Goal: Task Accomplishment & Management: Complete application form

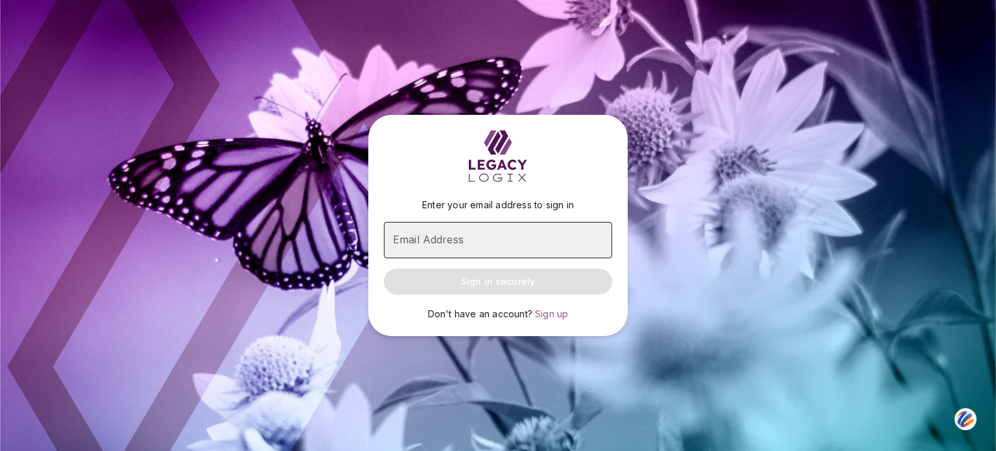
click at [430, 243] on input "Email Address" at bounding box center [498, 240] width 228 height 36
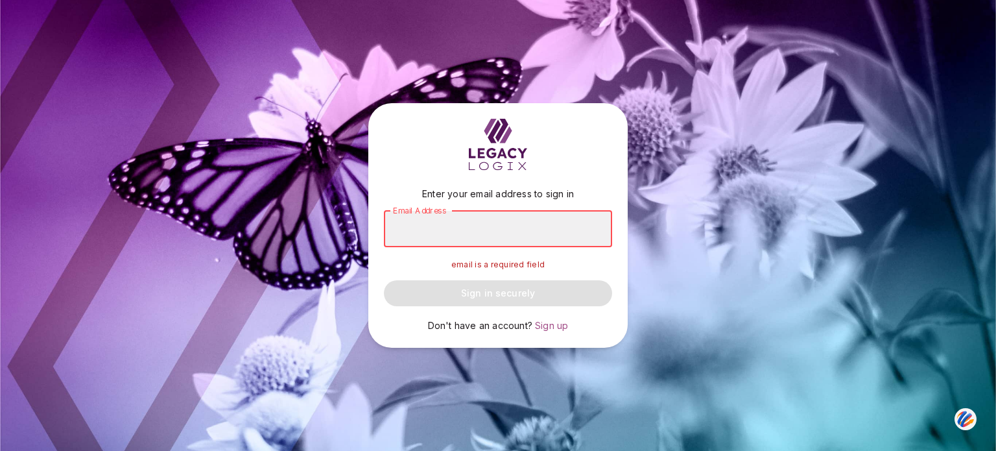
type input "**********"
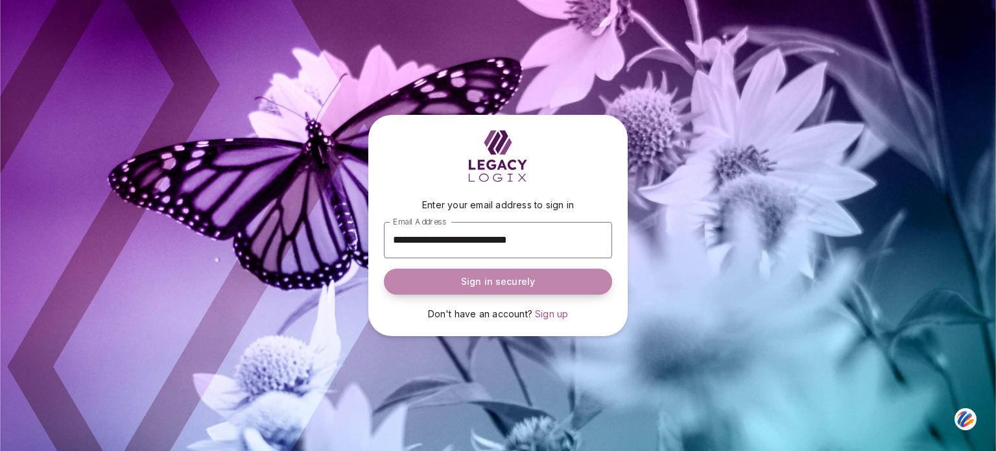
click at [496, 280] on span "Sign in securely" at bounding box center [498, 281] width 74 height 13
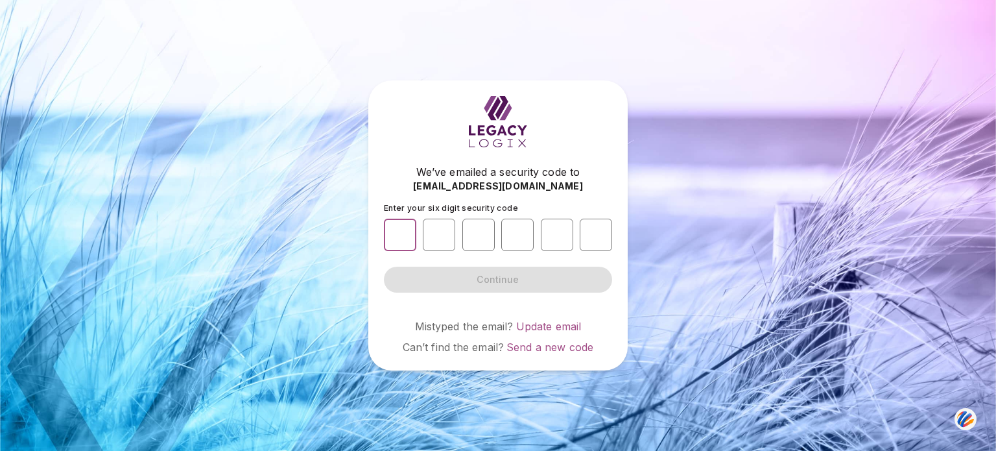
click at [390, 233] on input "number" at bounding box center [400, 235] width 32 height 32
type input "*"
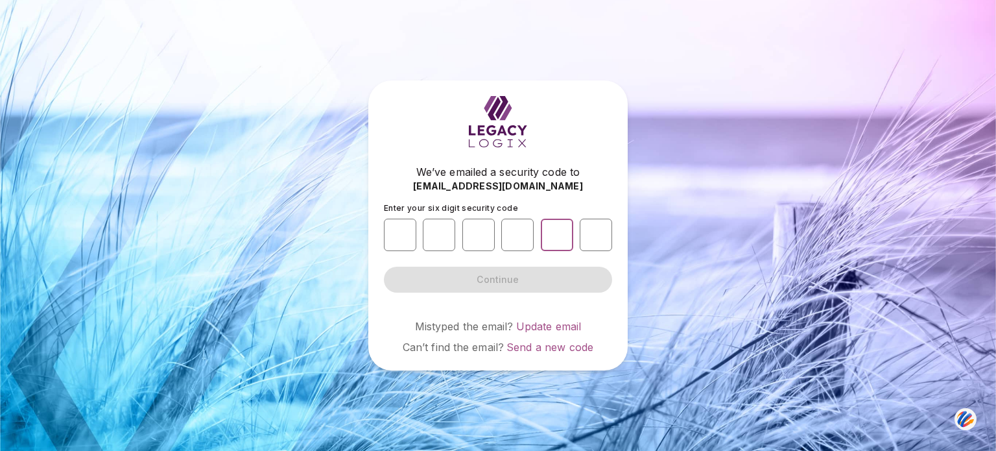
type input "*"
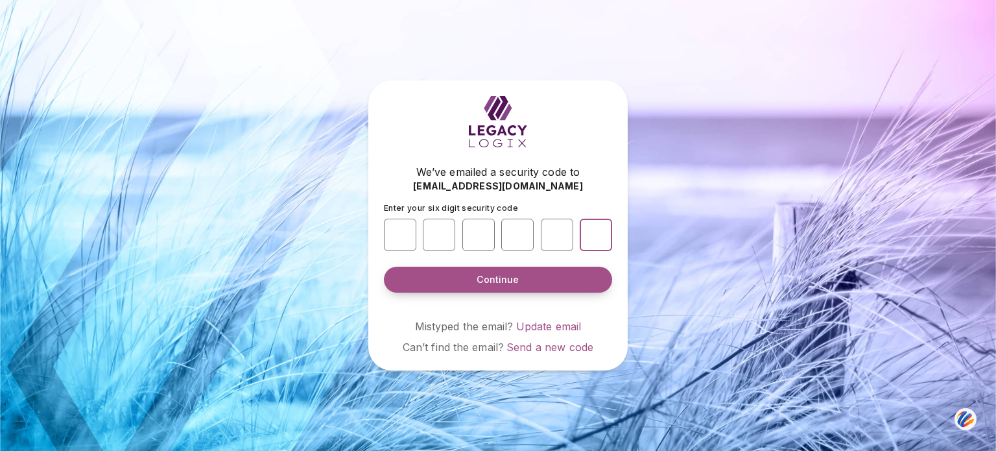
type input "*"
click at [439, 280] on button "Continue" at bounding box center [498, 280] width 228 height 26
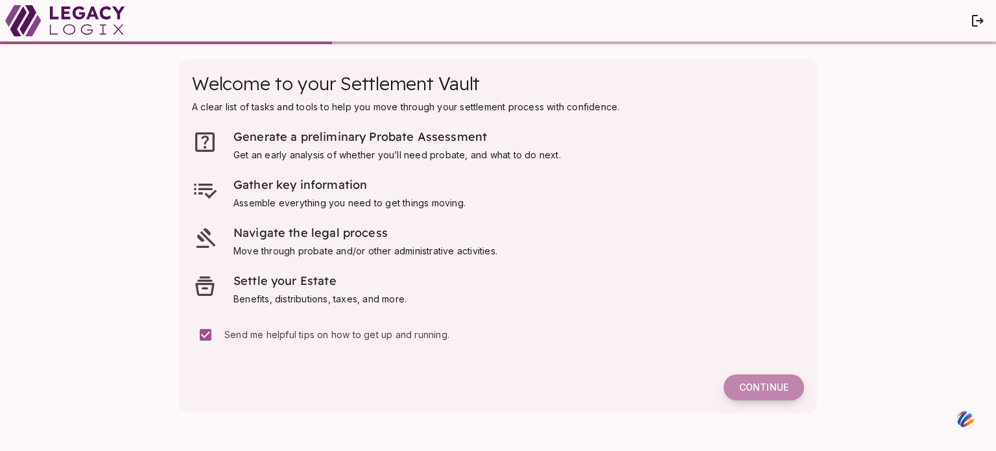
click at [766, 383] on span "Continue" at bounding box center [764, 387] width 49 height 12
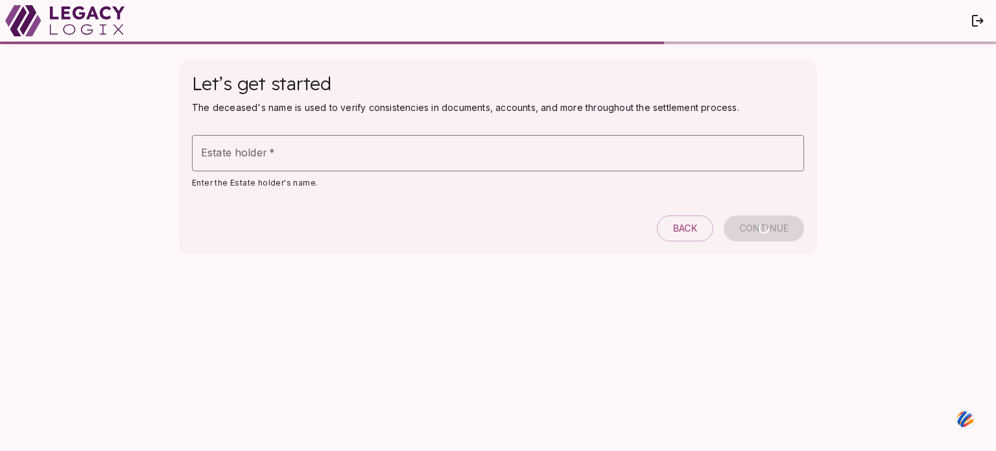
click at [766, 383] on div "Let’s get started The deceased's name is used to verify consistencies in docume…" at bounding box center [498, 247] width 664 height 403
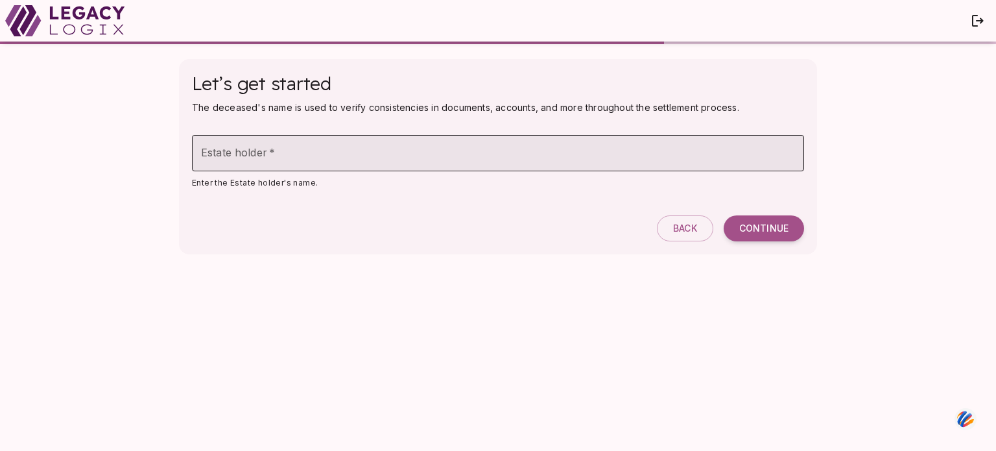
click at [282, 148] on input "Estate holder   *" at bounding box center [498, 153] width 612 height 36
type input "**********"
click at [754, 232] on span "Continue" at bounding box center [764, 229] width 49 height 12
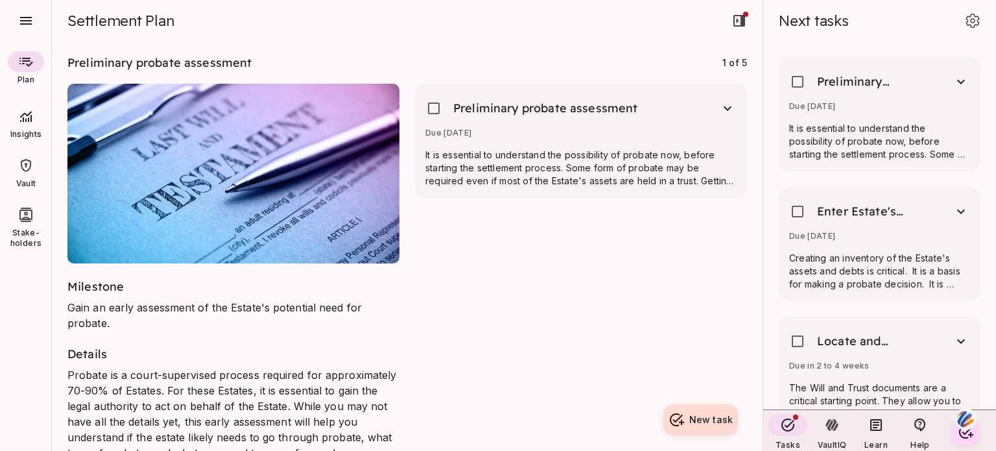
click at [599, 265] on div "Preliminary probate assessment Due in 3 days It is essential to understand the …" at bounding box center [574, 272] width 348 height 408
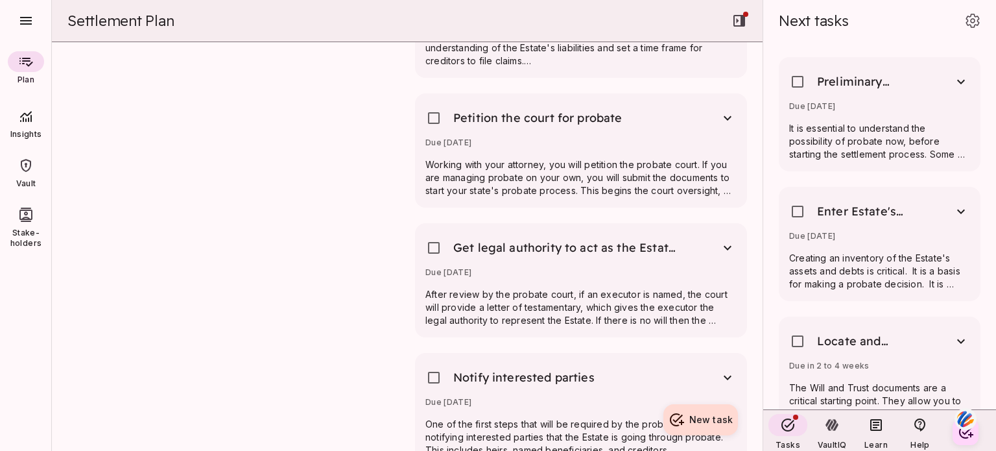
scroll to position [1842, 0]
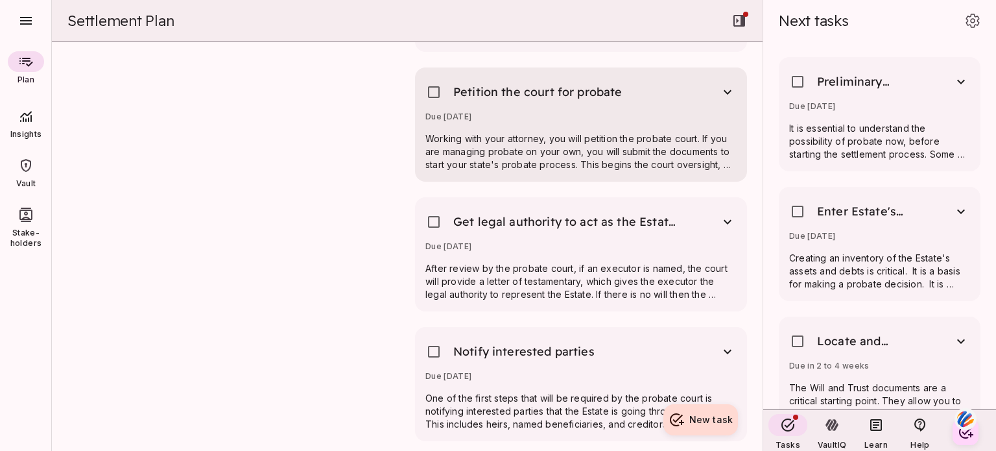
click at [618, 160] on p "Working with your attorney, you will petition the probate court. If you are man…" at bounding box center [581, 151] width 311 height 39
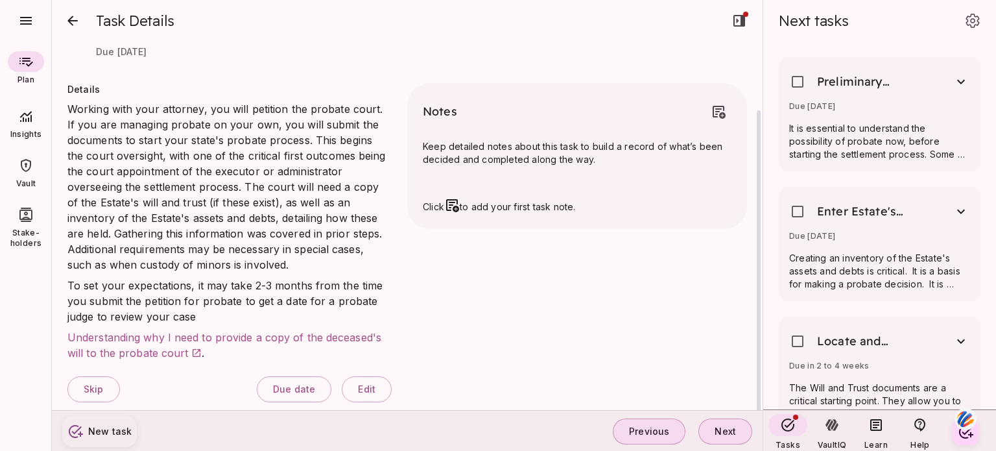
scroll to position [80, 0]
click at [618, 160] on span "Keep detailed notes about this task to build a record of what’s been decided an…" at bounding box center [577, 151] width 309 height 26
click at [73, 19] on icon "close" at bounding box center [73, 21] width 16 height 16
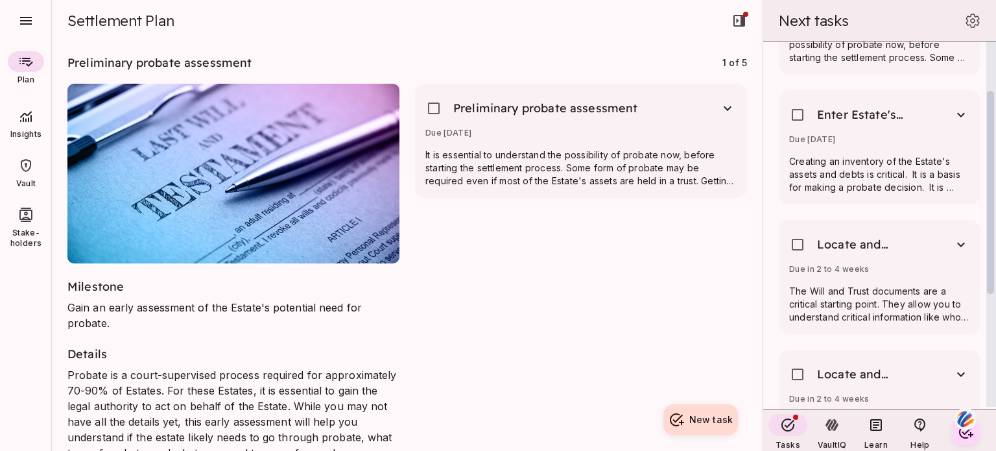
scroll to position [99, 0]
drag, startPoint x: 991, startPoint y: 207, endPoint x: 996, endPoint y: 262, distance: 55.4
click at [996, 262] on div at bounding box center [992, 226] width 10 height 368
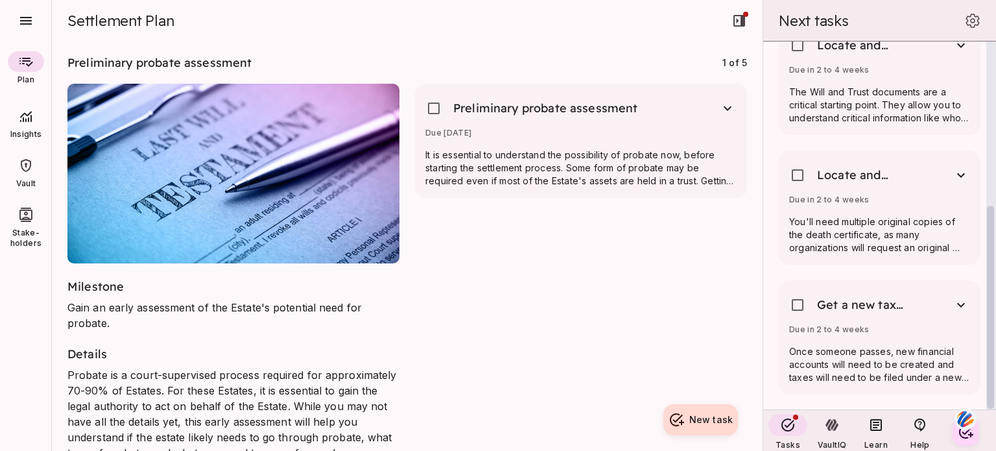
click at [996, 262] on div at bounding box center [992, 226] width 10 height 368
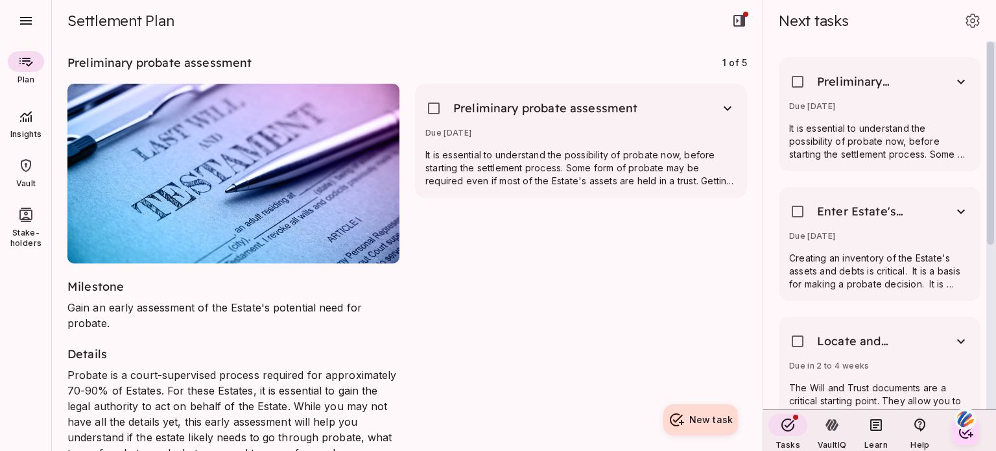
click at [994, 80] on div at bounding box center [992, 226] width 10 height 368
drag, startPoint x: 994, startPoint y: 78, endPoint x: 985, endPoint y: 36, distance: 42.4
click at [985, 36] on div "Next tasks Preliminary probate assessment Due in 3 days It is essential to unde…" at bounding box center [880, 204] width 233 height 409
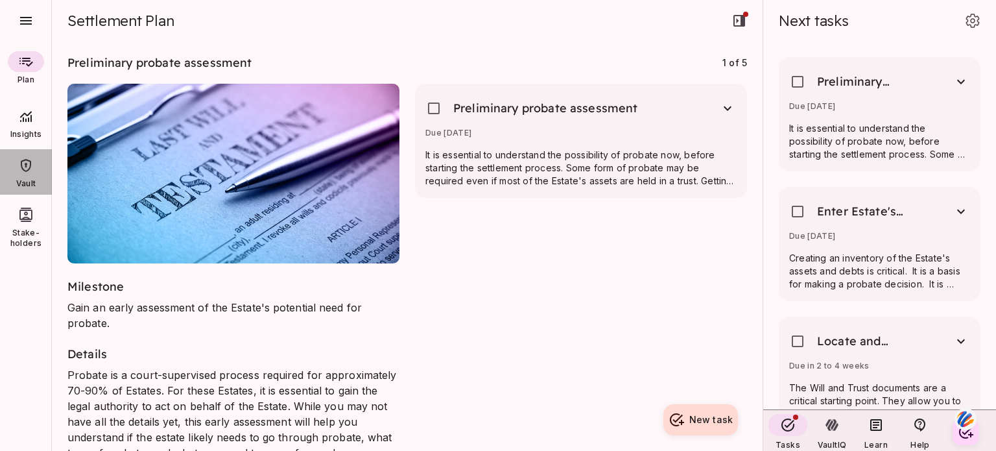
click at [27, 160] on icon at bounding box center [26, 165] width 10 height 13
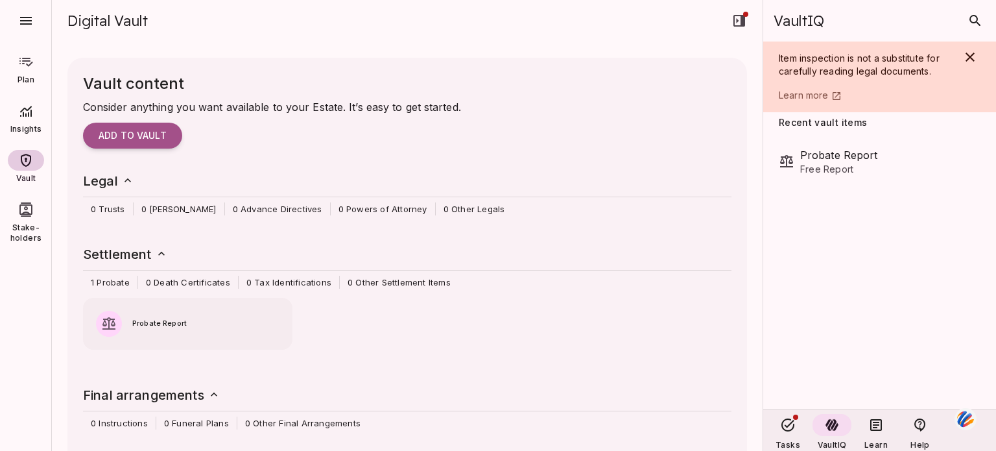
click at [27, 160] on icon at bounding box center [26, 160] width 16 height 16
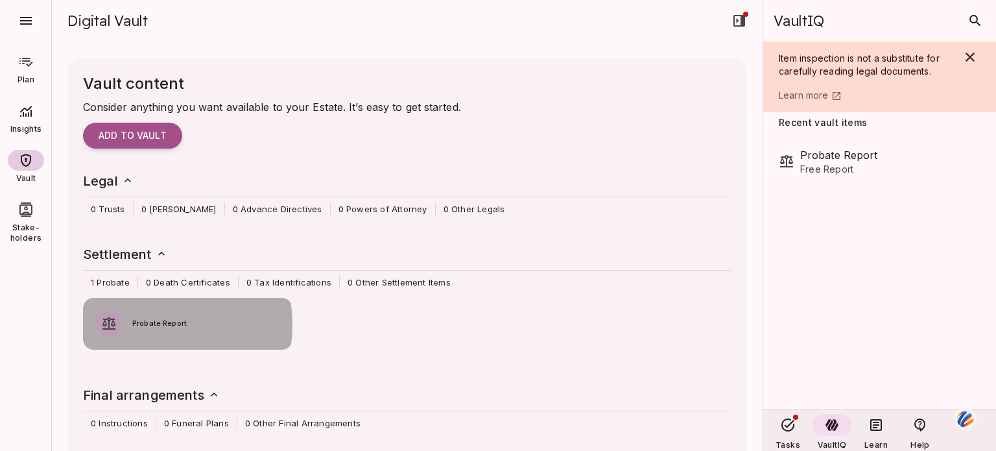
click at [152, 324] on span "Probate Report" at bounding box center [205, 324] width 147 height 12
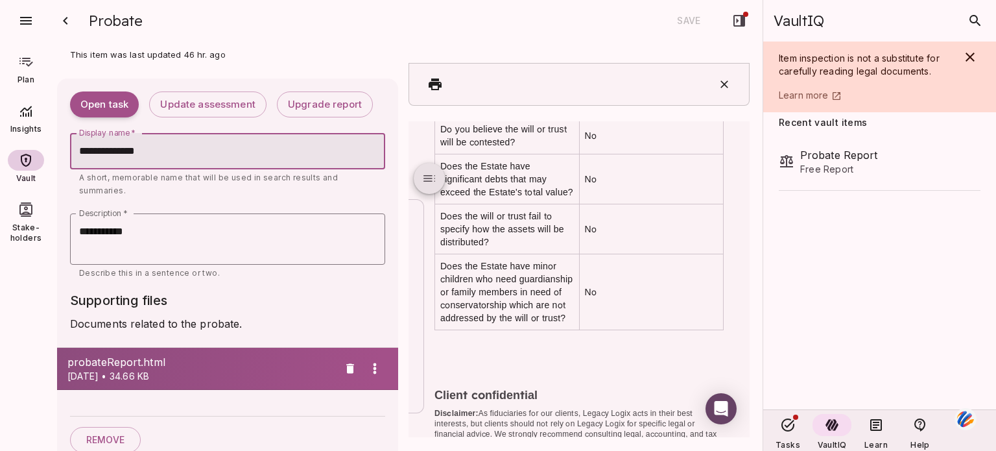
scroll to position [2719, 0]
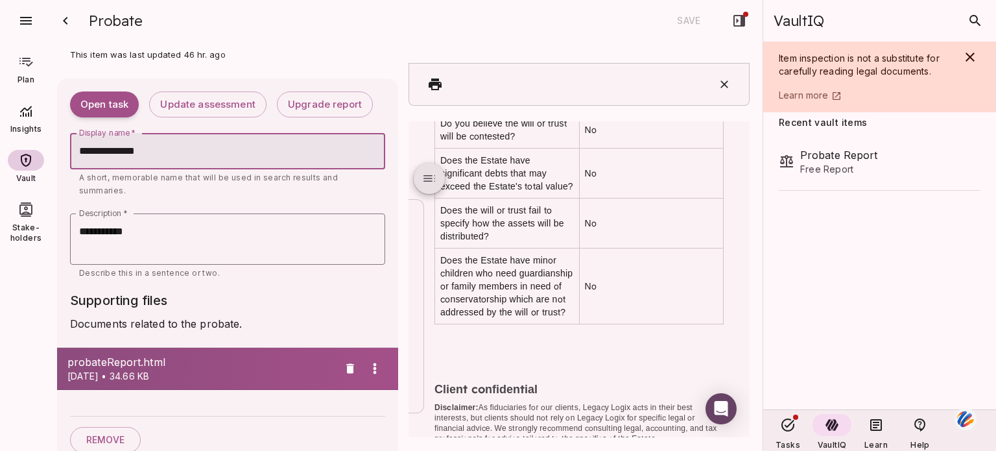
drag, startPoint x: 741, startPoint y: 315, endPoint x: 1155, endPoint y: 507, distance: 456.6
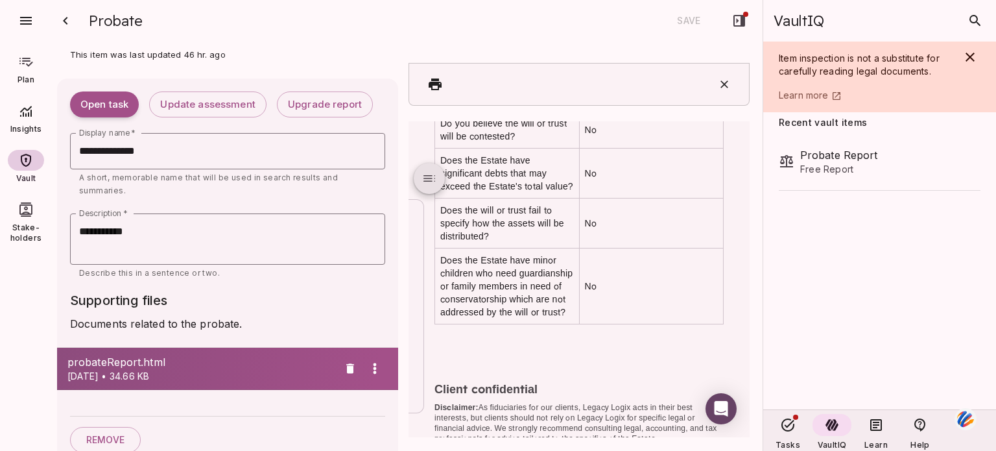
click at [745, 387] on div "**********" at bounding box center [403, 246] width 719 height 409
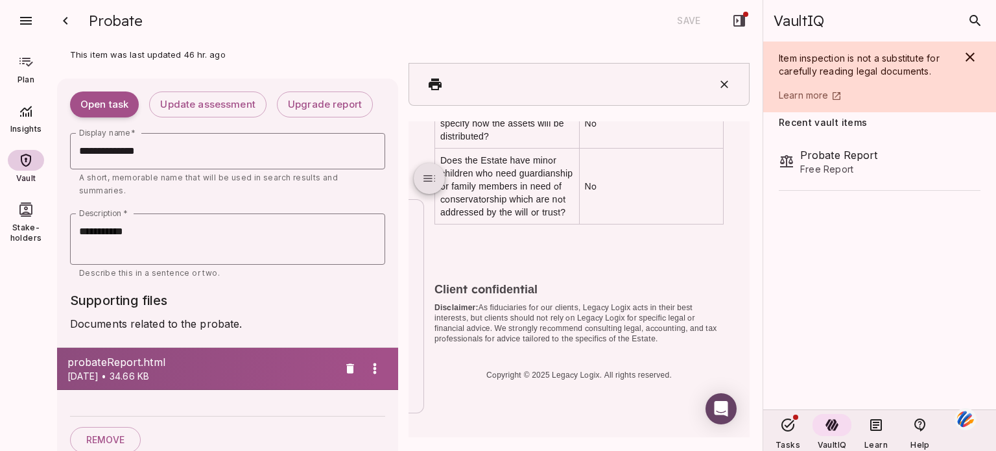
scroll to position [2989, 0]
